Goal: Find specific page/section: Find specific page/section

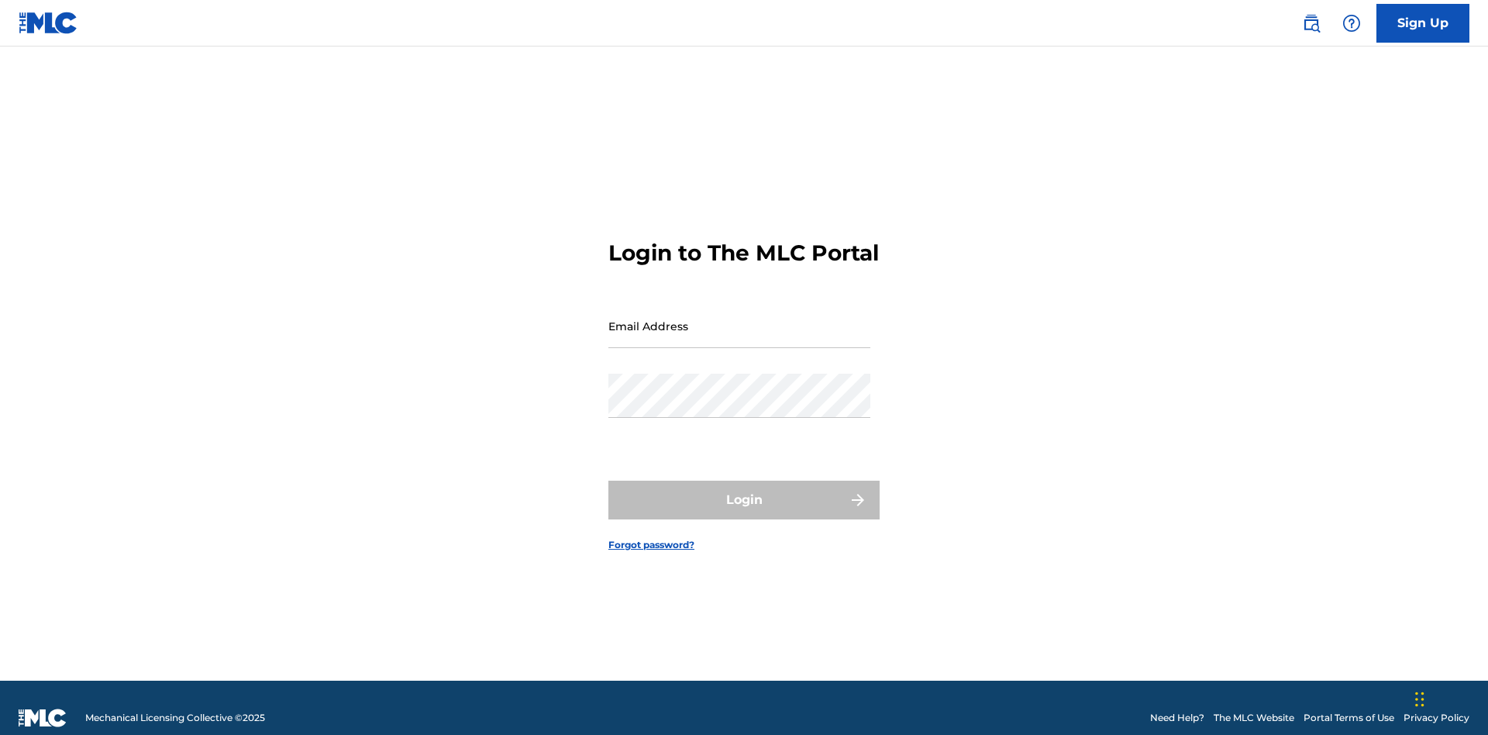
scroll to position [20, 0]
click at [739, 318] on input "Email Address" at bounding box center [739, 326] width 262 height 44
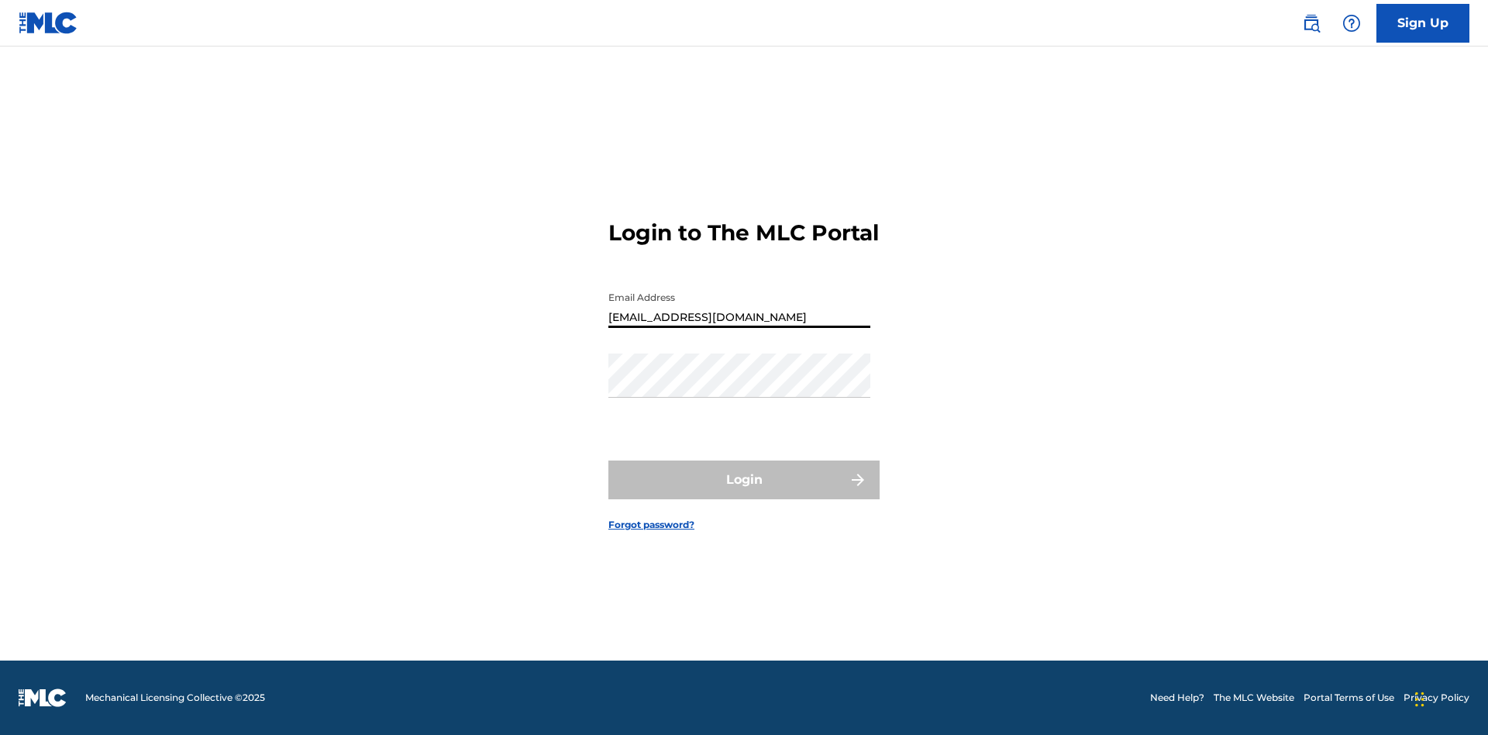
type input "[EMAIL_ADDRESS][DOMAIN_NAME]"
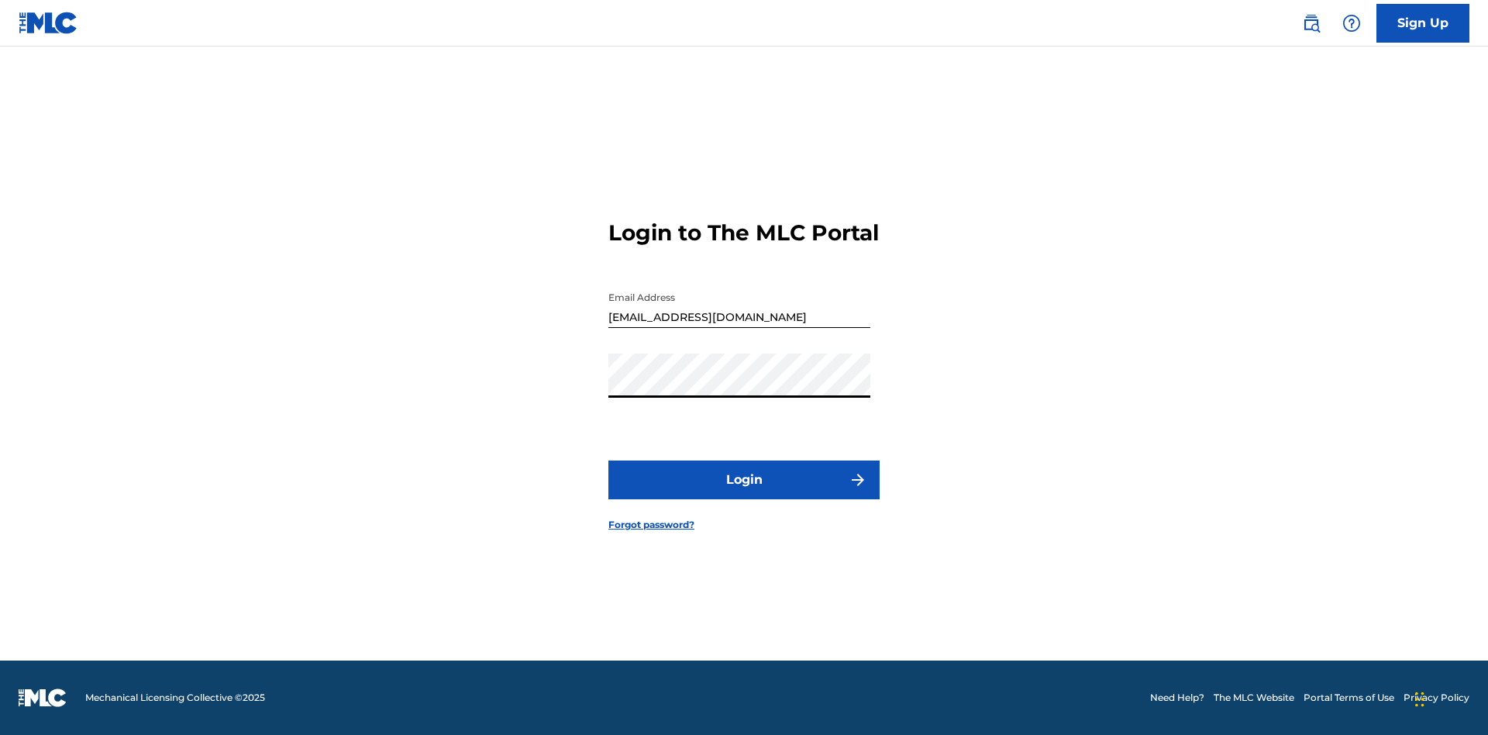
click at [744, 493] on button "Login" at bounding box center [743, 479] width 271 height 39
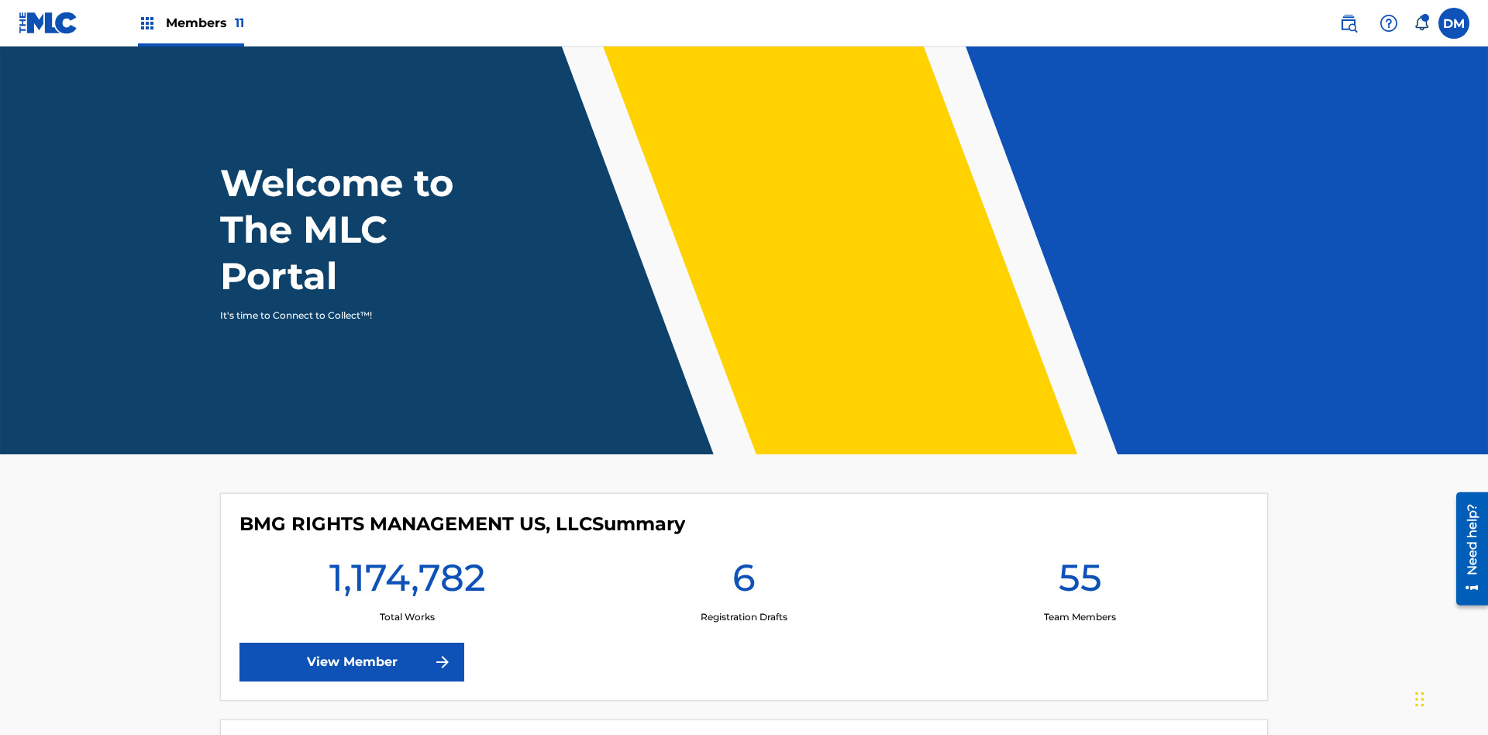
click at [191, 22] on span "Members 11" at bounding box center [205, 23] width 78 height 18
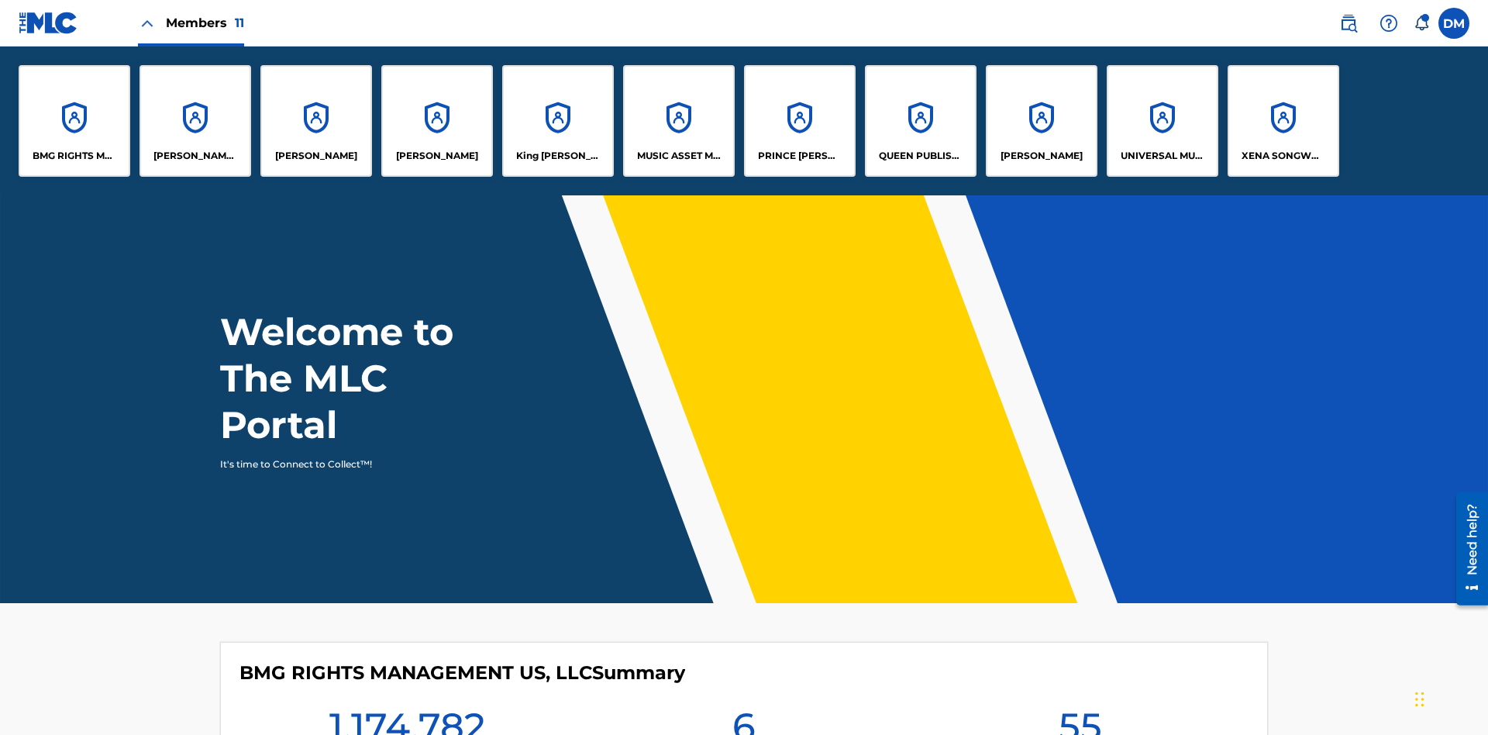
click at [74, 156] on p "BMG RIGHTS MANAGEMENT US, LLC" at bounding box center [75, 156] width 84 height 14
